Goal: Information Seeking & Learning: Check status

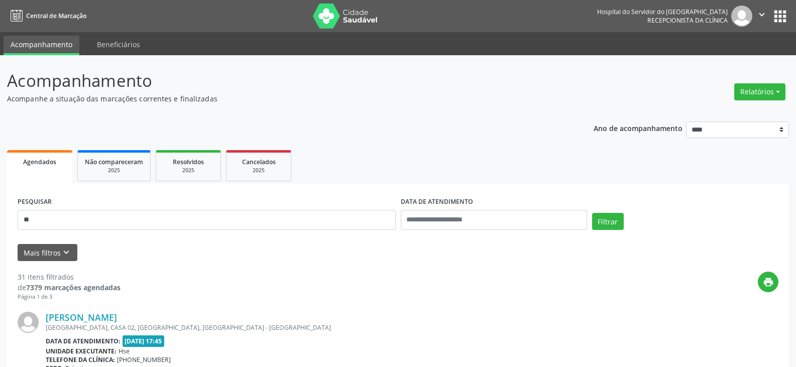
type input "*"
type input "**********"
click at [592, 213] on button "Filtrar" at bounding box center [608, 221] width 32 height 17
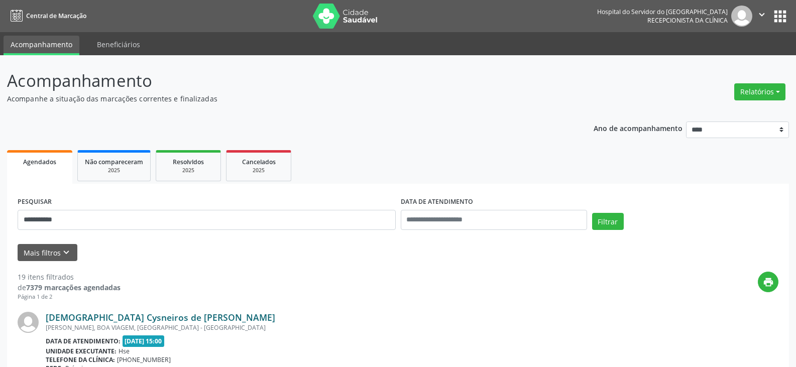
click at [133, 316] on link "[DEMOGRAPHIC_DATA] Cysneiros de [PERSON_NAME]" at bounding box center [160, 317] width 229 height 11
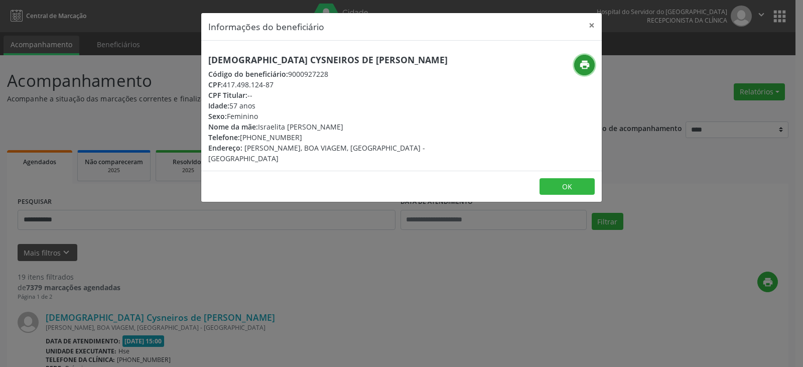
click at [588, 62] on icon "print" at bounding box center [584, 64] width 11 height 11
drag, startPoint x: 256, startPoint y: 137, endPoint x: 305, endPoint y: 137, distance: 49.2
click at [305, 137] on div "Telefone: [PHONE_NUMBER]" at bounding box center [334, 137] width 253 height 11
copy div "98737-8917"
click at [597, 22] on button "×" at bounding box center [592, 25] width 20 height 25
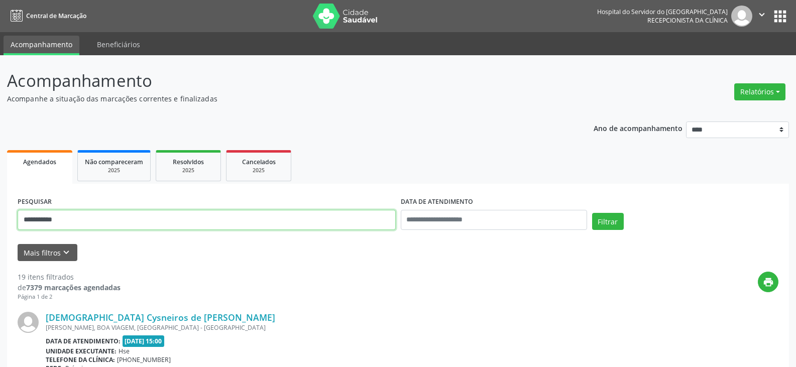
drag, startPoint x: 172, startPoint y: 228, endPoint x: 0, endPoint y: 227, distance: 171.7
type input "**********"
click at [592, 213] on button "Filtrar" at bounding box center [608, 221] width 32 height 17
drag, startPoint x: 83, startPoint y: 219, endPoint x: 0, endPoint y: 242, distance: 85.9
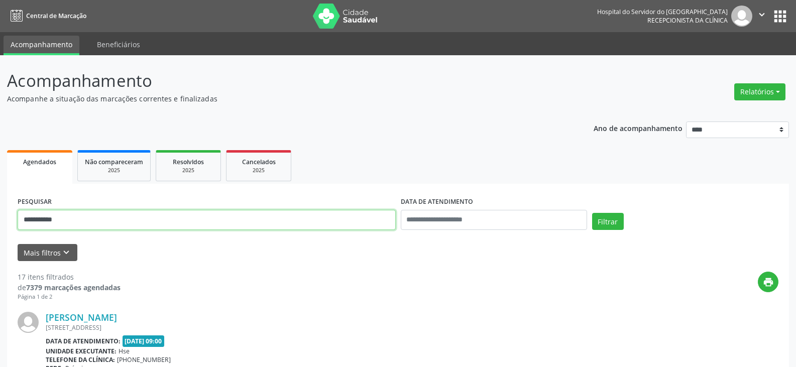
click at [592, 213] on button "Filtrar" at bounding box center [608, 221] width 32 height 17
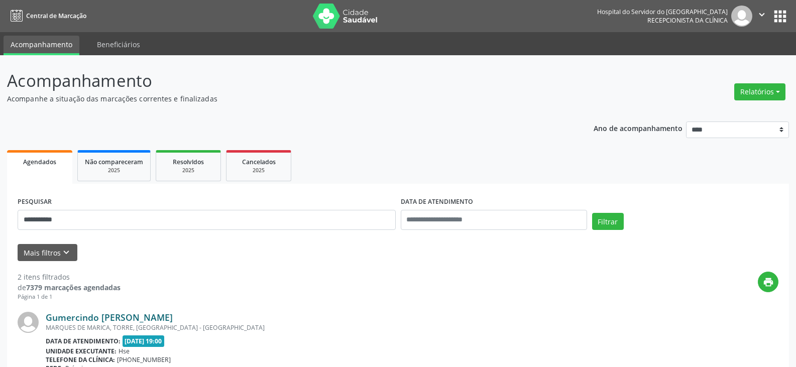
click at [157, 321] on link "Gumercindo [PERSON_NAME]" at bounding box center [109, 317] width 127 height 11
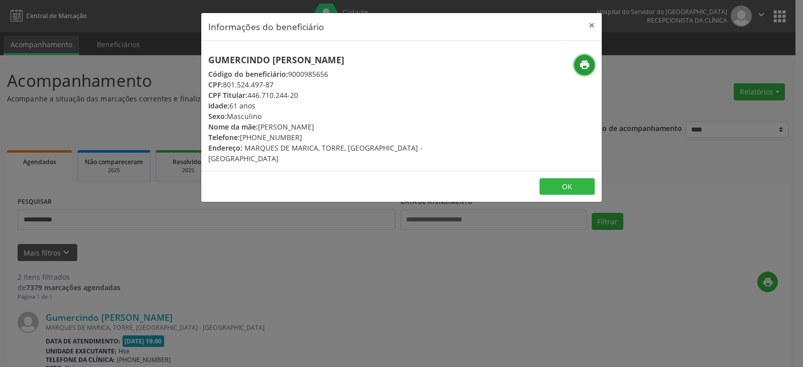
click at [583, 65] on icon "print" at bounding box center [584, 64] width 11 height 11
drag, startPoint x: 250, startPoint y: 97, endPoint x: 298, endPoint y: 95, distance: 48.2
click at [298, 95] on div "CPF Titular: 446.710.244-20" at bounding box center [334, 95] width 253 height 11
copy div "446.710.244-20"
drag, startPoint x: 255, startPoint y: 137, endPoint x: 297, endPoint y: 135, distance: 42.7
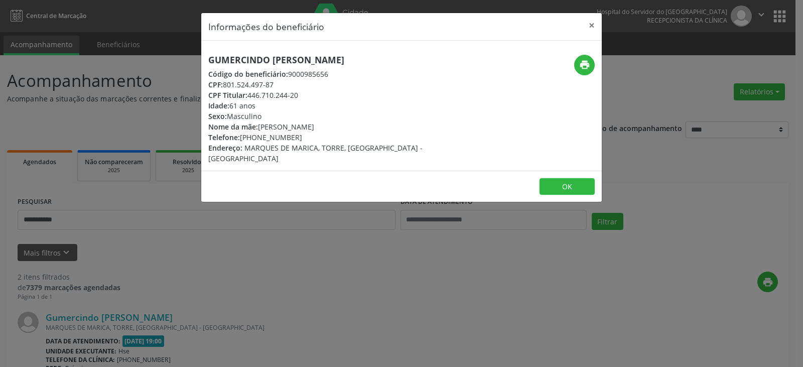
click at [297, 135] on div "Telefone: [PHONE_NUMBER]" at bounding box center [334, 137] width 253 height 11
copy div "98677-6223"
drag, startPoint x: 250, startPoint y: 94, endPoint x: 311, endPoint y: 94, distance: 61.8
click at [311, 94] on div "CPF Titular: 446.710.244-20" at bounding box center [334, 95] width 253 height 11
copy div "446.710.244-20"
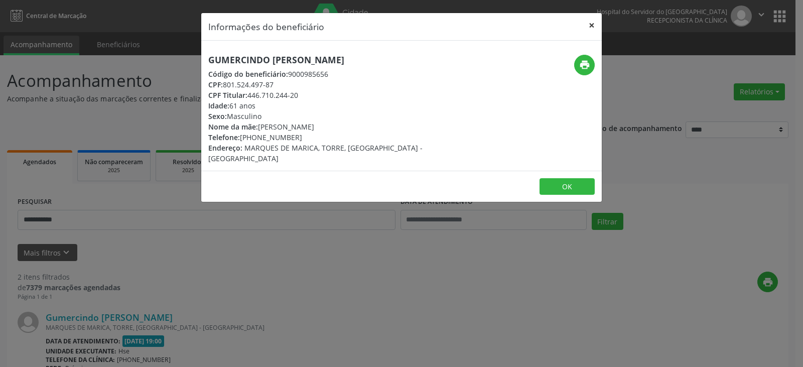
click at [593, 28] on button "×" at bounding box center [592, 25] width 20 height 25
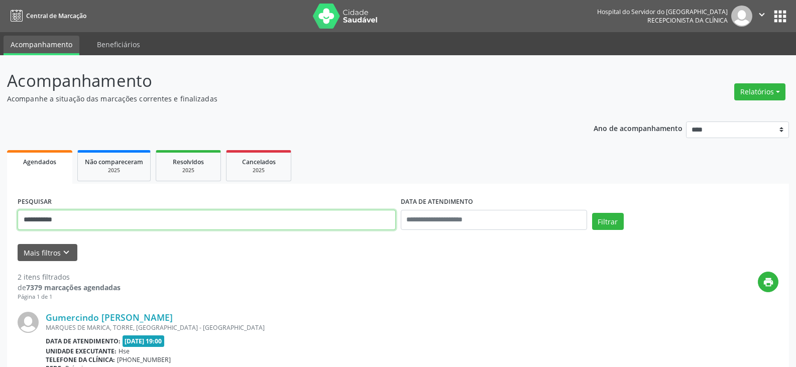
drag, startPoint x: 129, startPoint y: 224, endPoint x: 0, endPoint y: 232, distance: 128.8
click at [0, 233] on div "**********" at bounding box center [398, 335] width 796 height 561
paste input "***"
type input "**********"
click at [592, 213] on button "Filtrar" at bounding box center [608, 221] width 32 height 17
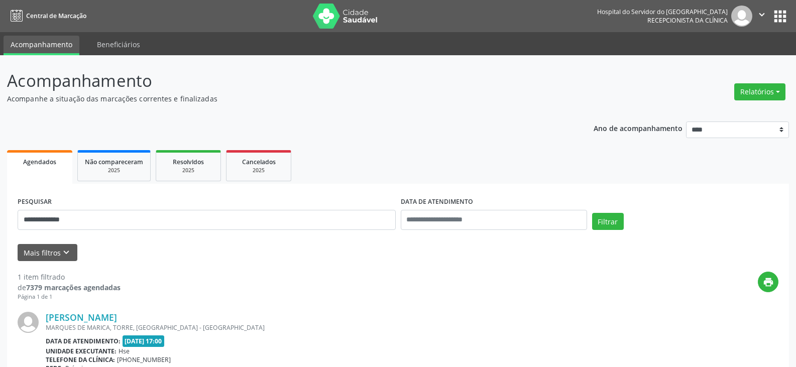
click at [95, 319] on link "[PERSON_NAME]" at bounding box center [81, 317] width 71 height 11
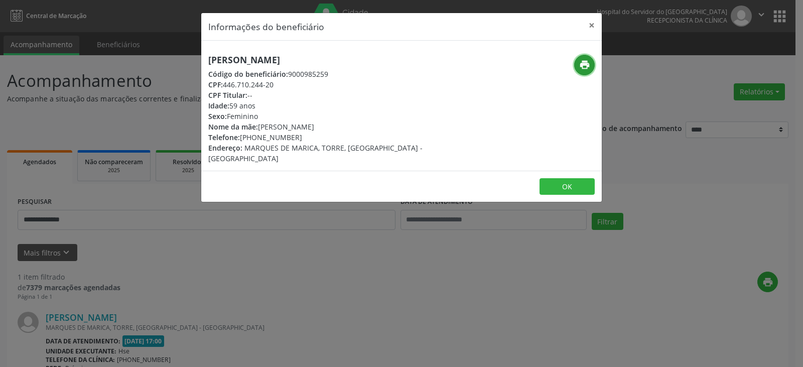
click at [581, 64] on icon "print" at bounding box center [584, 64] width 11 height 11
click at [588, 27] on button "×" at bounding box center [592, 25] width 20 height 25
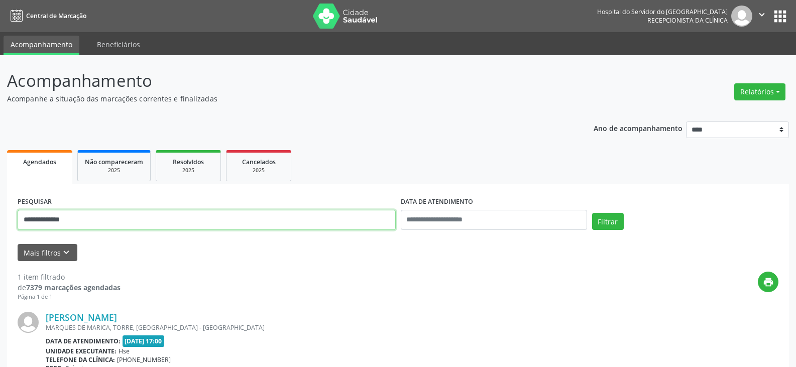
drag, startPoint x: 82, startPoint y: 219, endPoint x: 0, endPoint y: 219, distance: 81.8
click at [0, 219] on div "**********" at bounding box center [398, 263] width 796 height 417
type input "**********"
click at [592, 213] on button "Filtrar" at bounding box center [608, 221] width 32 height 17
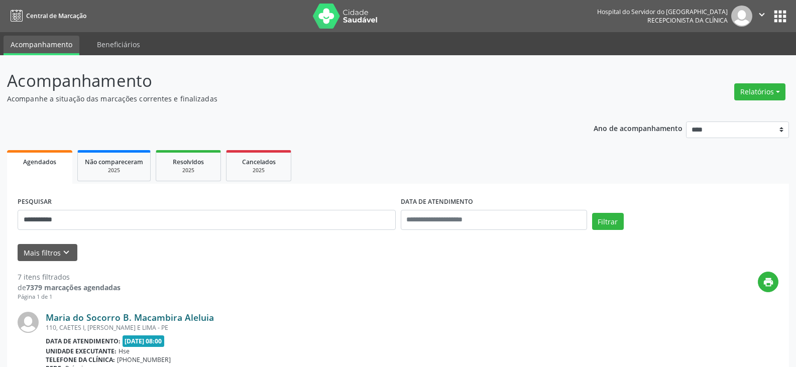
click at [141, 314] on link "Maria do Socorro B. Macambira Aleluia" at bounding box center [130, 317] width 168 height 11
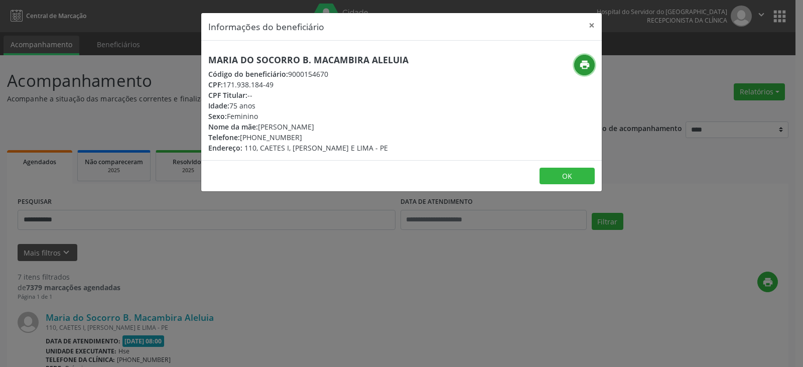
click at [584, 66] on icon "print" at bounding box center [584, 64] width 11 height 11
drag, startPoint x: 254, startPoint y: 140, endPoint x: 306, endPoint y: 140, distance: 52.2
click at [306, 140] on div "Telefone: [PHONE_NUMBER]" at bounding box center [308, 137] width 200 height 11
copy div "99912-1112"
click at [596, 20] on button "×" at bounding box center [592, 25] width 20 height 25
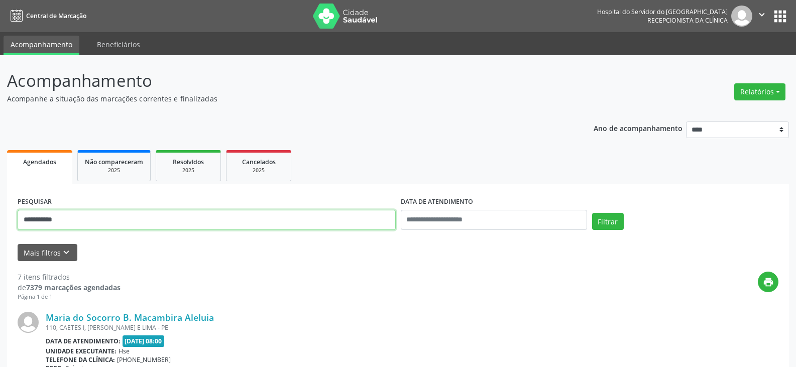
drag, startPoint x: 193, startPoint y: 217, endPoint x: 0, endPoint y: 228, distance: 193.6
type input "*"
type input "**********"
click at [592, 213] on button "Filtrar" at bounding box center [608, 221] width 32 height 17
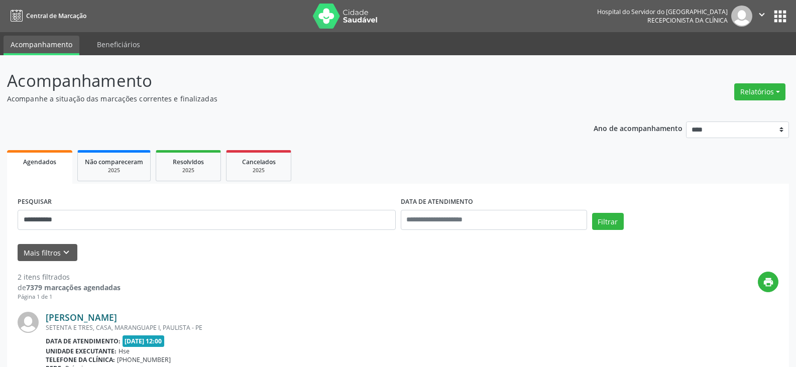
click at [99, 319] on link "[PERSON_NAME]" at bounding box center [81, 317] width 71 height 11
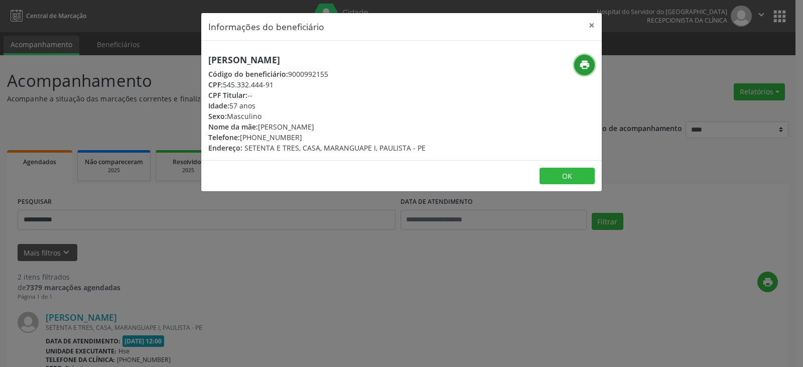
click at [589, 63] on icon "print" at bounding box center [584, 64] width 11 height 11
drag, startPoint x: 257, startPoint y: 135, endPoint x: 302, endPoint y: 136, distance: 45.7
click at [302, 136] on div "Telefone: [PHONE_NUMBER]" at bounding box center [316, 137] width 217 height 11
copy div "98640-1242"
click at [590, 25] on button "×" at bounding box center [592, 25] width 20 height 25
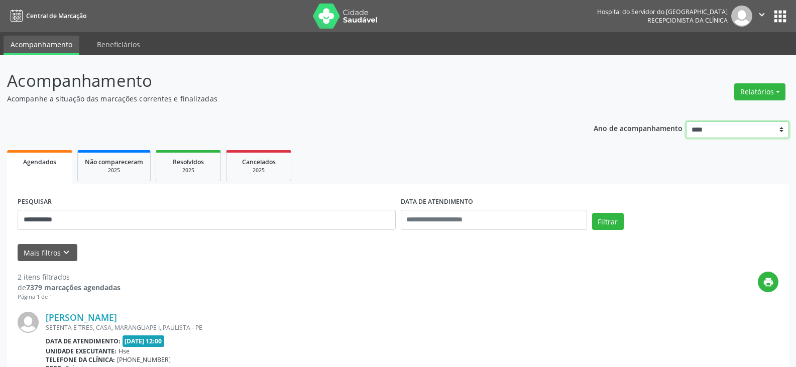
click at [718, 136] on select "**** **** **** **** ****" at bounding box center [737, 130] width 103 height 17
click at [759, 89] on button "Relatórios" at bounding box center [759, 91] width 51 height 17
click at [746, 108] on link "Agendamentos" at bounding box center [732, 113] width 108 height 14
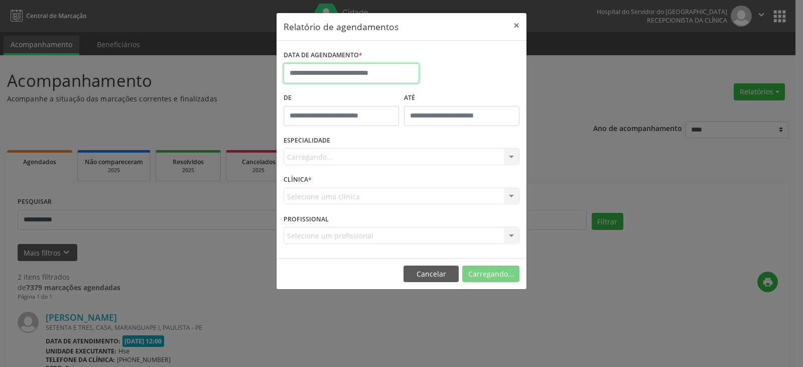
click at [344, 64] on input "text" at bounding box center [352, 73] width 136 height 20
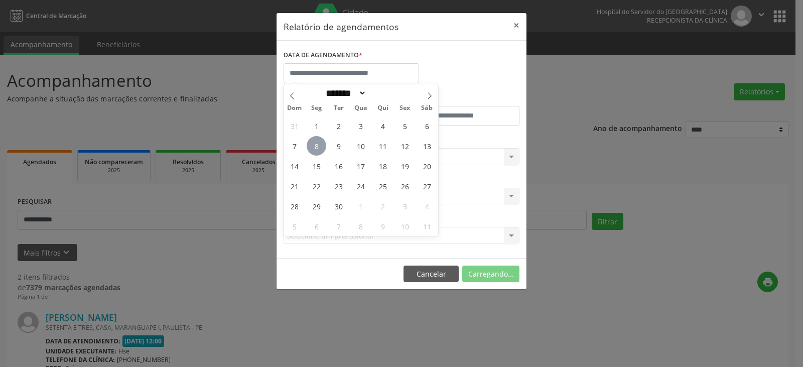
click at [318, 145] on span "8" at bounding box center [317, 146] width 20 height 20
type input "**********"
click at [320, 140] on span "8" at bounding box center [317, 146] width 20 height 20
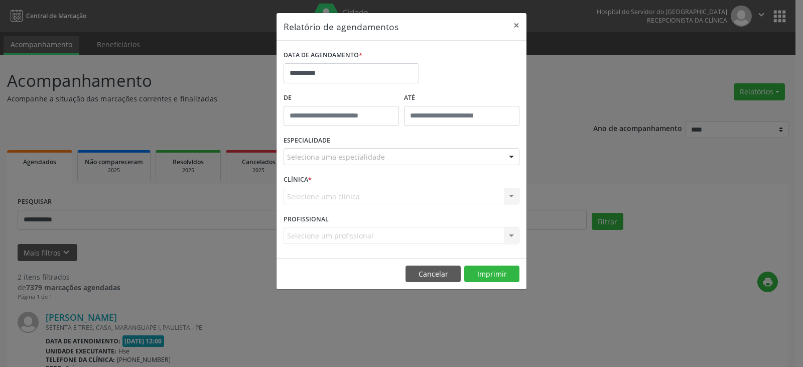
click at [357, 165] on div "Seleciona uma especialidade Todas as especialidades Alergologia Angiologia Arri…" at bounding box center [402, 156] width 236 height 17
click at [448, 89] on div "**********" at bounding box center [401, 69] width 241 height 43
click at [433, 194] on div "Selecione uma clínica Hse Nenhum resultado encontrado para: " " Não há nenhuma …" at bounding box center [402, 196] width 236 height 17
click at [515, 153] on div at bounding box center [511, 157] width 15 height 17
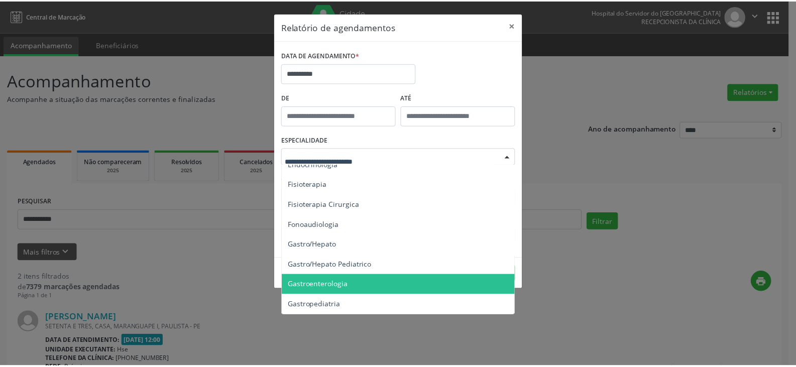
scroll to position [552, 0]
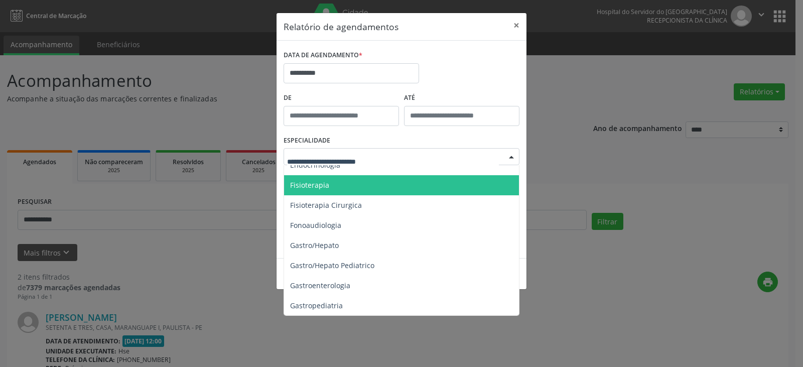
click at [386, 192] on span "Fisioterapia" at bounding box center [402, 185] width 236 height 20
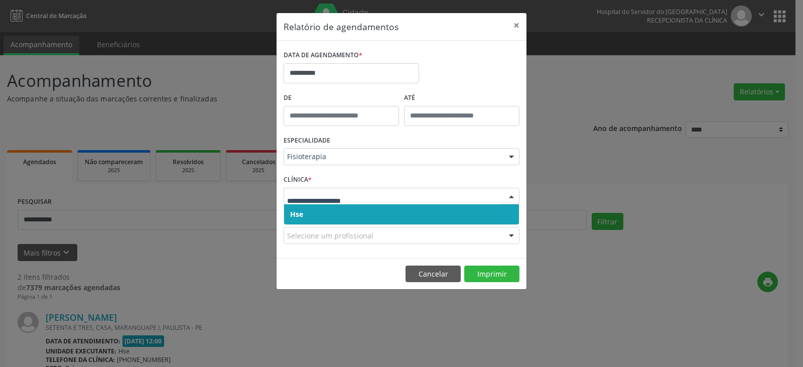
click at [402, 201] on div at bounding box center [402, 196] width 236 height 17
click at [497, 281] on button "Imprimir" at bounding box center [491, 274] width 55 height 17
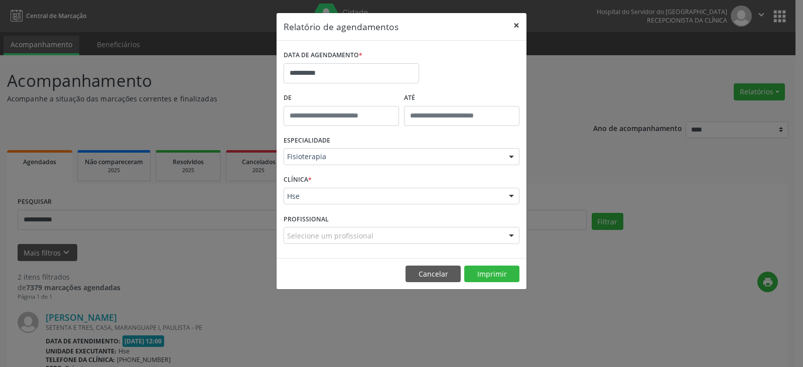
click at [513, 25] on button "×" at bounding box center [517, 25] width 20 height 25
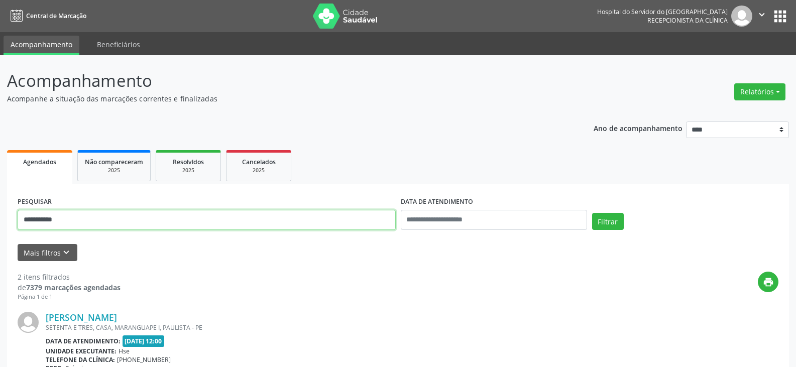
drag, startPoint x: 192, startPoint y: 217, endPoint x: 0, endPoint y: 229, distance: 192.1
click at [0, 229] on div "**********" at bounding box center [398, 340] width 796 height 570
click at [592, 213] on button "Filtrar" at bounding box center [608, 221] width 32 height 17
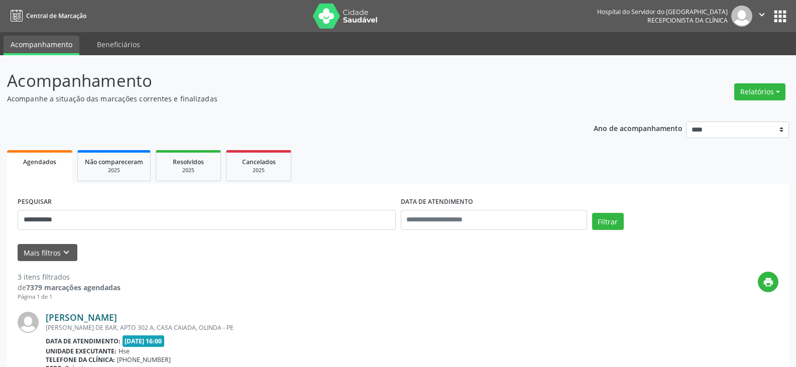
click at [117, 315] on link "[PERSON_NAME]" at bounding box center [81, 317] width 71 height 11
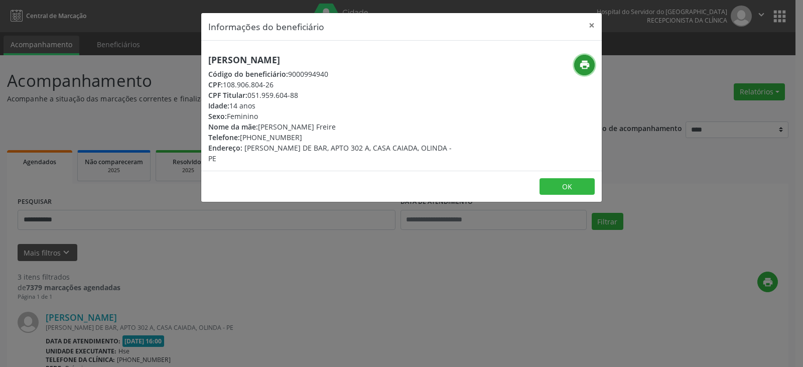
click at [583, 67] on icon "print" at bounding box center [584, 64] width 11 height 11
drag, startPoint x: 256, startPoint y: 135, endPoint x: 295, endPoint y: 137, distance: 38.7
click at [295, 137] on div "Telefone: [PHONE_NUMBER]" at bounding box center [334, 137] width 253 height 11
copy div "99254-9428"
drag, startPoint x: 250, startPoint y: 98, endPoint x: 307, endPoint y: 97, distance: 57.2
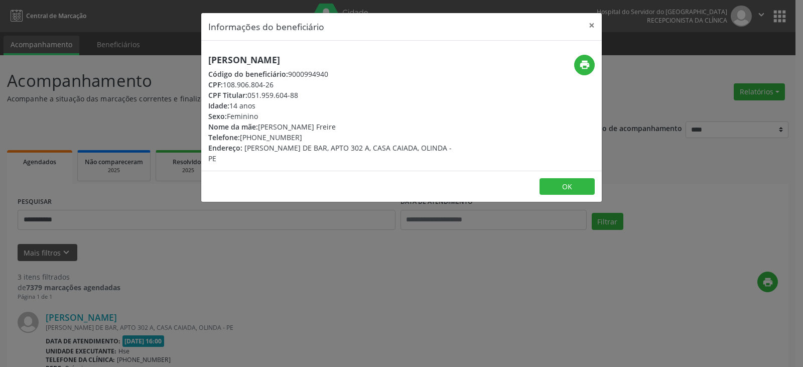
click at [307, 97] on div "CPF Titular: 051.959.604-88" at bounding box center [334, 95] width 253 height 11
copy div "051.959.604-88"
click at [595, 27] on button "×" at bounding box center [592, 25] width 20 height 25
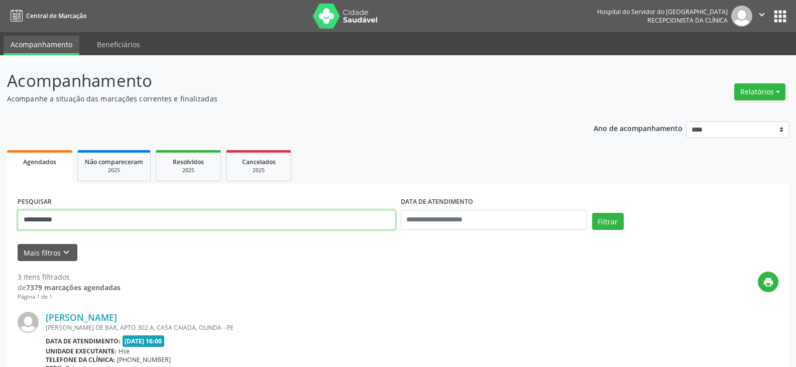
drag, startPoint x: 118, startPoint y: 220, endPoint x: 0, endPoint y: 227, distance: 118.7
paste input "***"
type input "**********"
click at [592, 213] on button "Filtrar" at bounding box center [608, 221] width 32 height 17
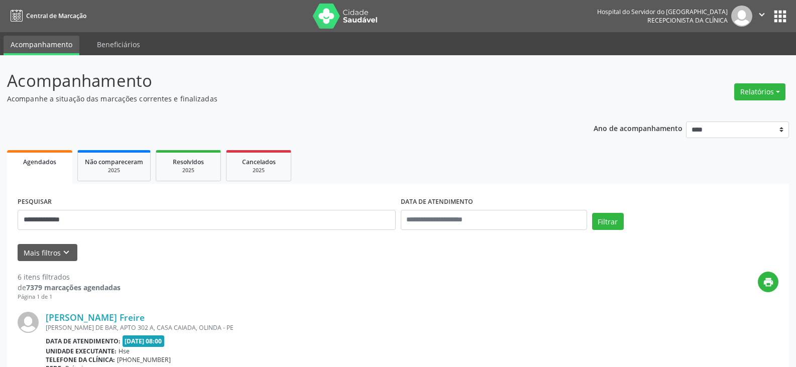
drag, startPoint x: 237, startPoint y: 317, endPoint x: 41, endPoint y: 321, distance: 195.8
copy div "[PERSON_NAME] Freire"
